Goal: Task Accomplishment & Management: Use online tool/utility

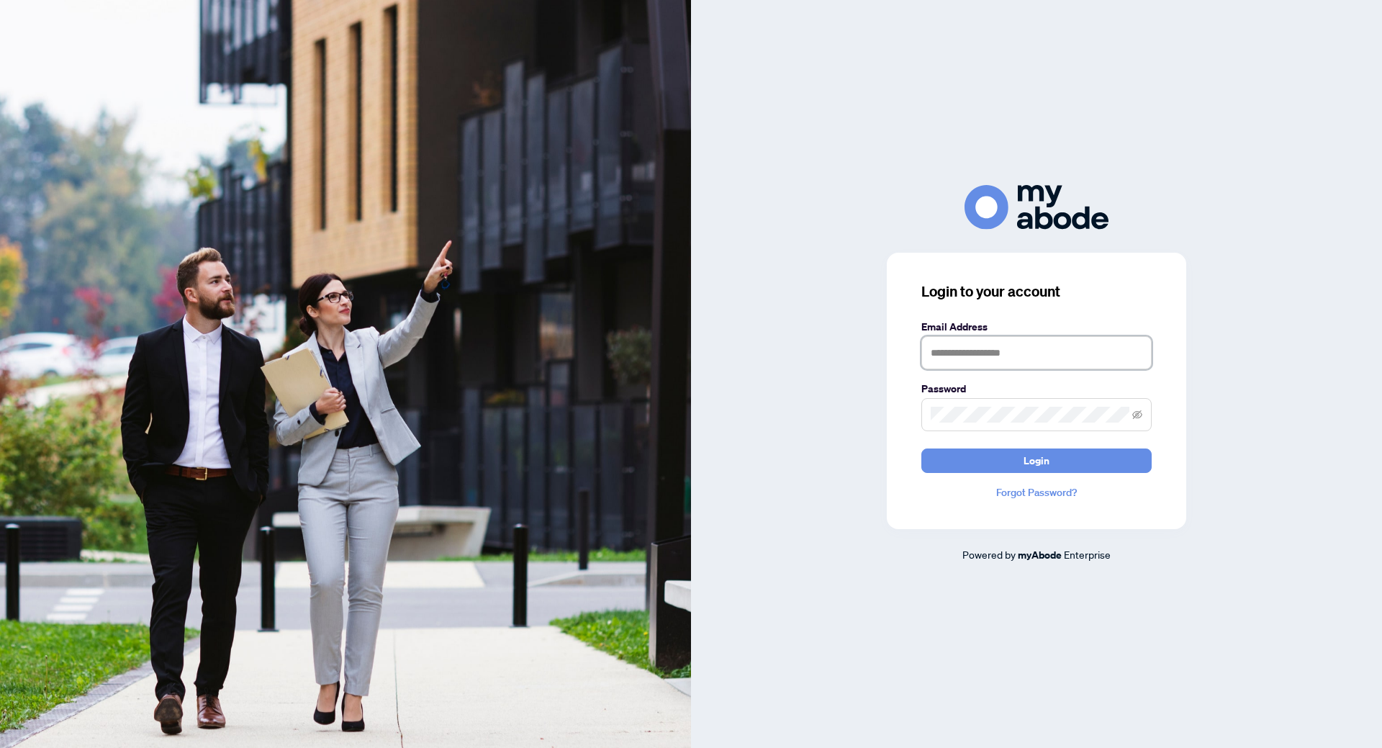
click at [980, 351] on input "text" at bounding box center [1036, 352] width 230 height 33
type input "**********"
click at [921, 448] on button "Login" at bounding box center [1036, 460] width 230 height 24
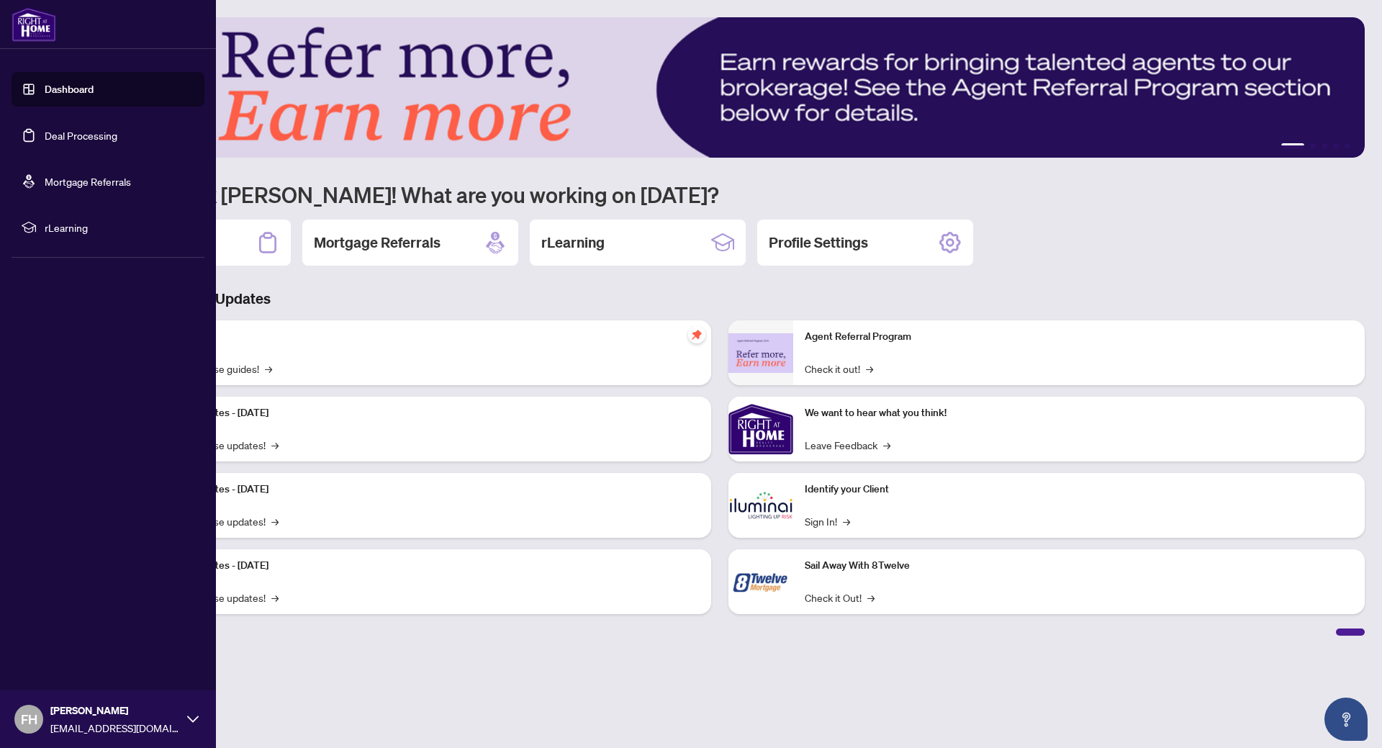
click at [60, 130] on link "Deal Processing" at bounding box center [81, 135] width 73 height 13
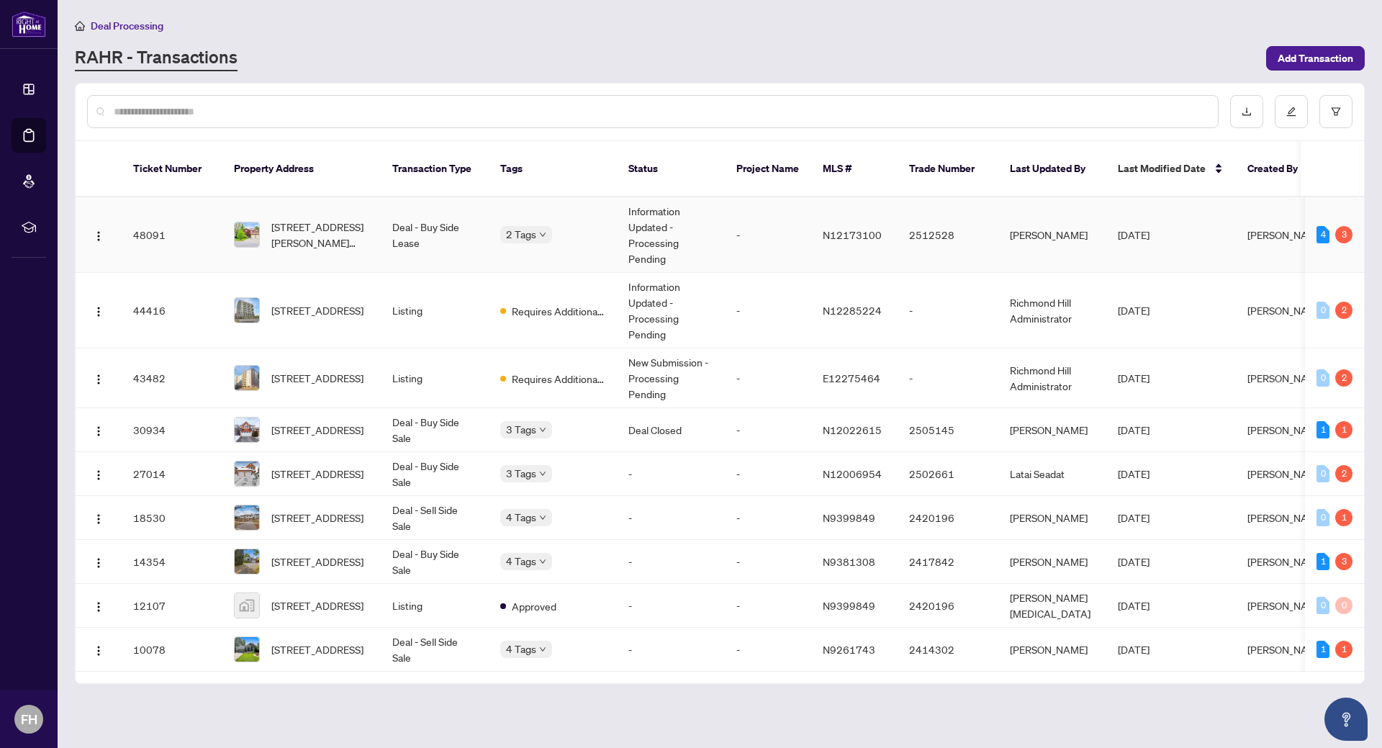
click at [743, 208] on td "-" at bounding box center [768, 235] width 86 height 76
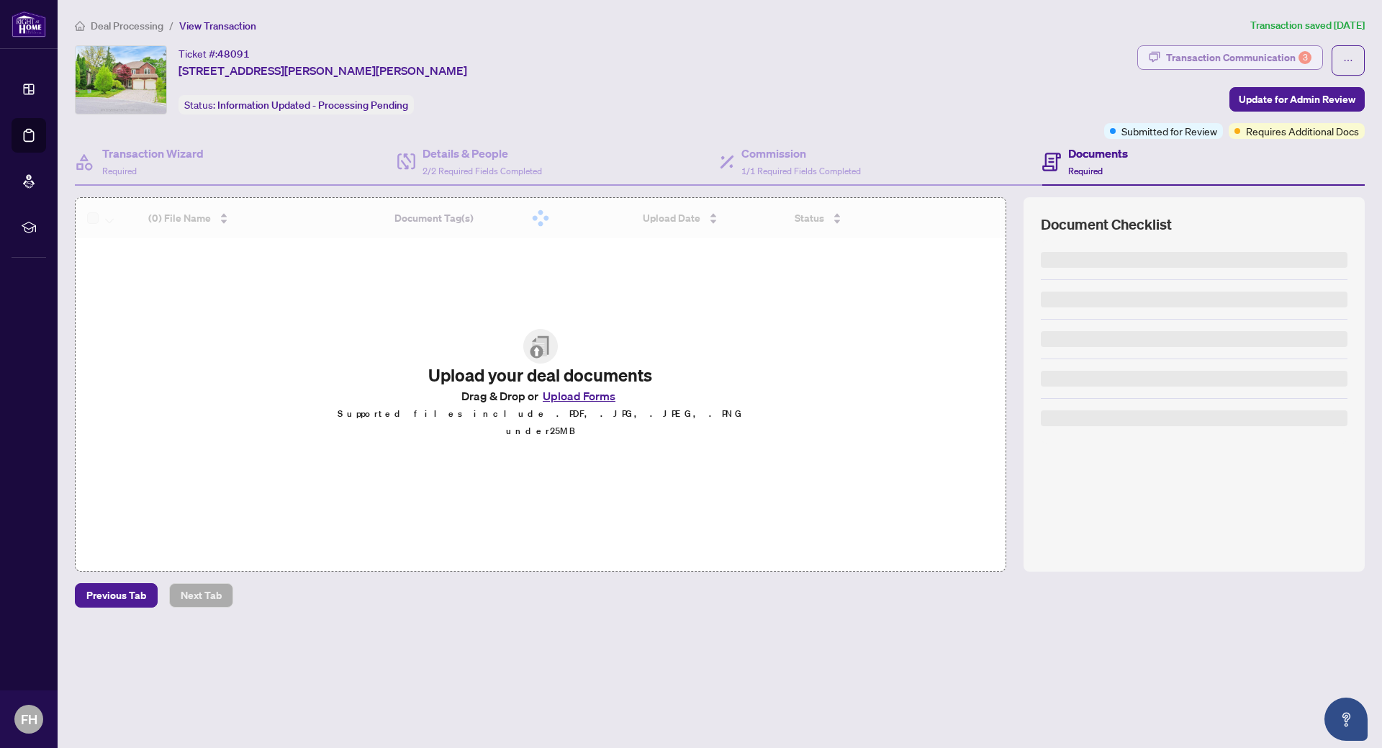
click at [1194, 52] on div "Transaction Communication 3" at bounding box center [1238, 57] width 145 height 23
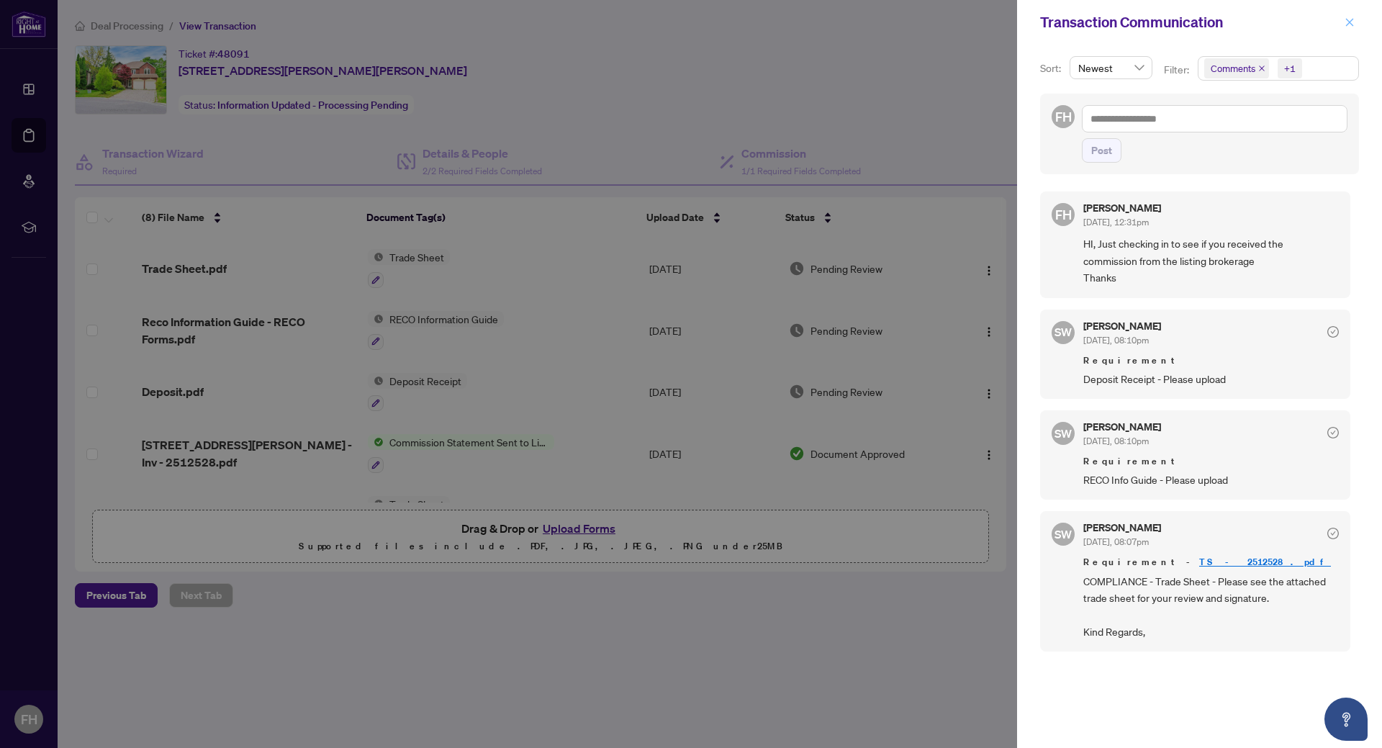
click at [1347, 21] on icon "close" at bounding box center [1349, 22] width 10 height 10
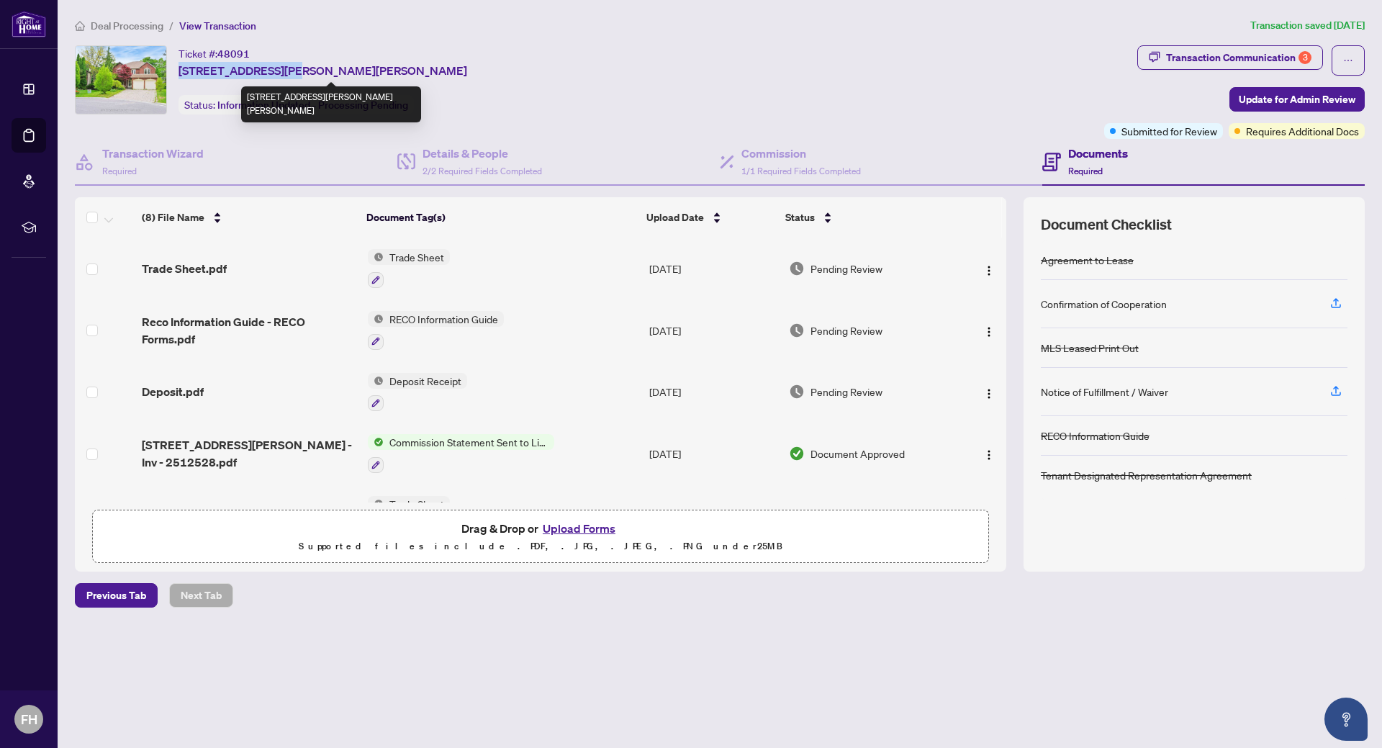
drag, startPoint x: 178, startPoint y: 71, endPoint x: 284, endPoint y: 70, distance: 106.5
click at [284, 70] on div "Ticket #: 48091 [STREET_ADDRESS][PERSON_NAME][PERSON_NAME] Status: Information …" at bounding box center [586, 79] width 1023 height 69
drag, startPoint x: 176, startPoint y: 48, endPoint x: 351, endPoint y: 71, distance: 175.7
click at [351, 71] on div "Ticket #: 48091 [STREET_ADDRESS][PERSON_NAME][PERSON_NAME] Status: Information …" at bounding box center [586, 79] width 1023 height 69
copy div "Ticket #: 48091 [STREET_ADDRESS][PERSON_NAME][PERSON_NAME],"
